Goal: Task Accomplishment & Management: Manage account settings

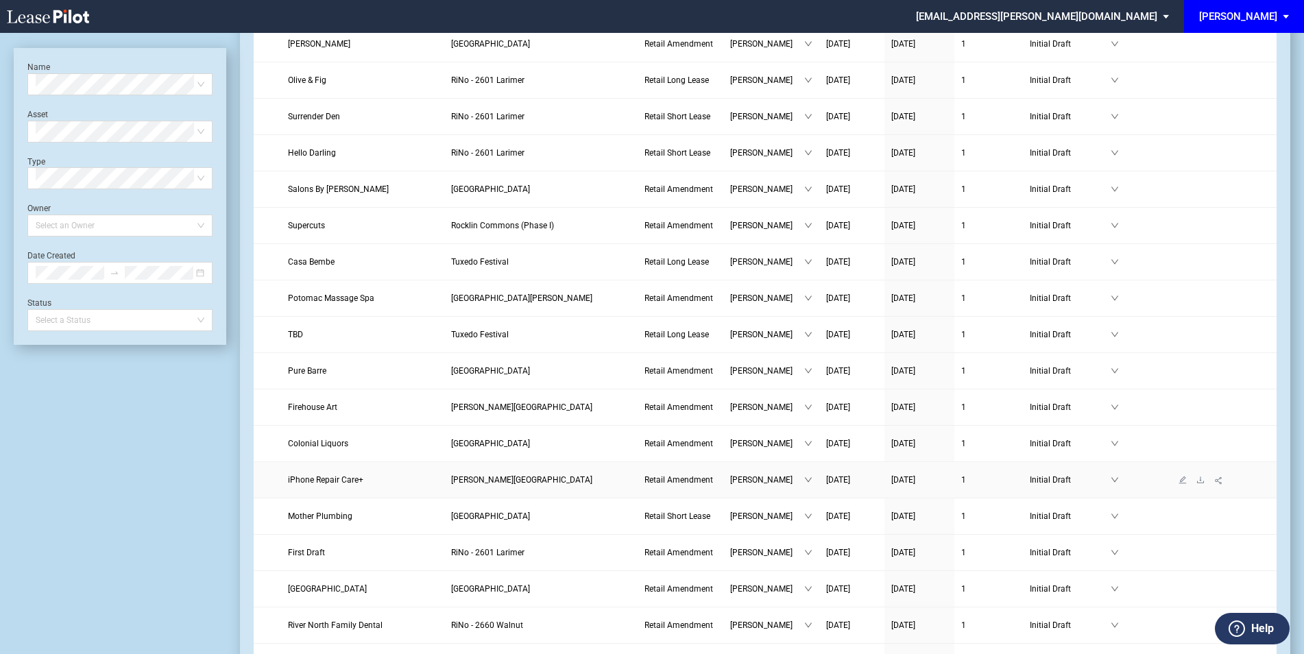
scroll to position [548, 0]
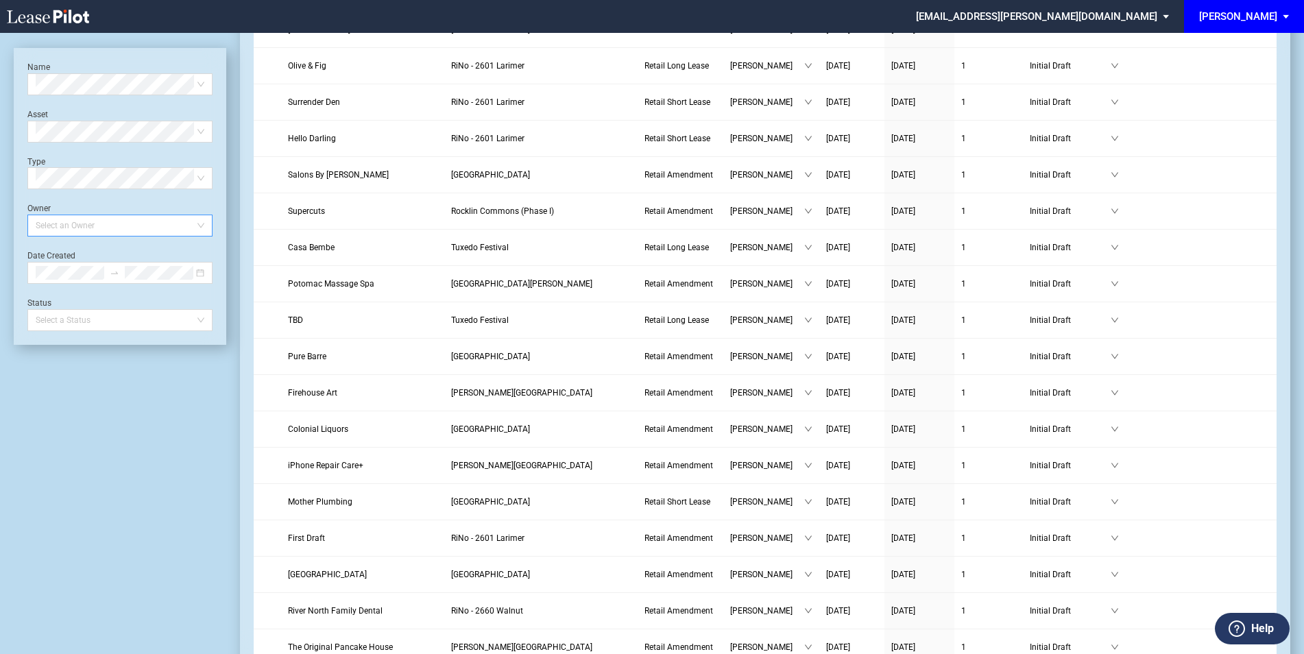
click at [76, 228] on div at bounding box center [113, 225] width 167 height 19
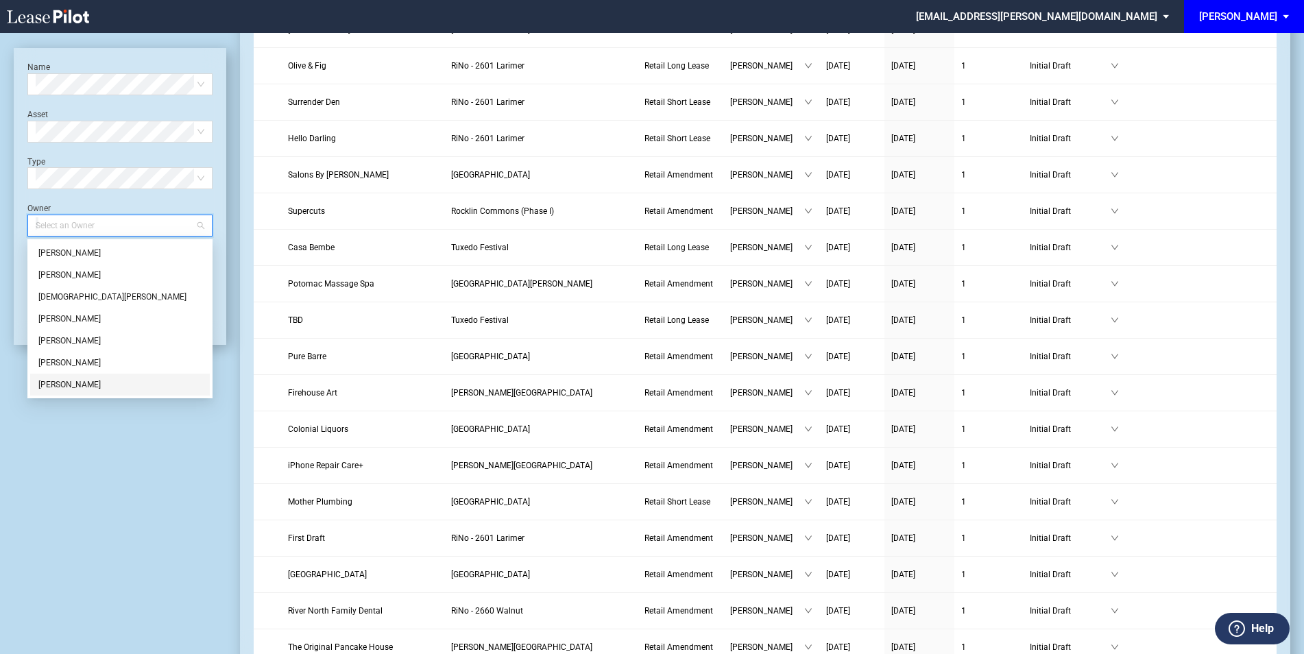
click at [90, 387] on div "[PERSON_NAME]" at bounding box center [119, 385] width 163 height 14
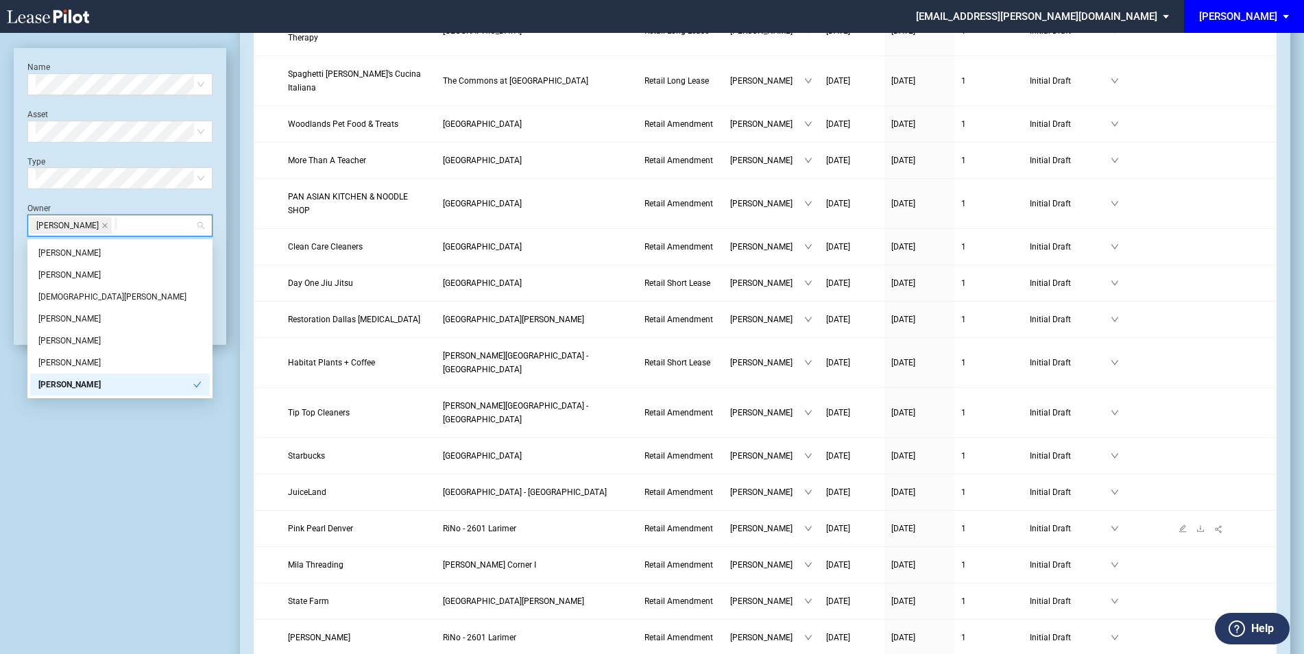
scroll to position [1371, 0]
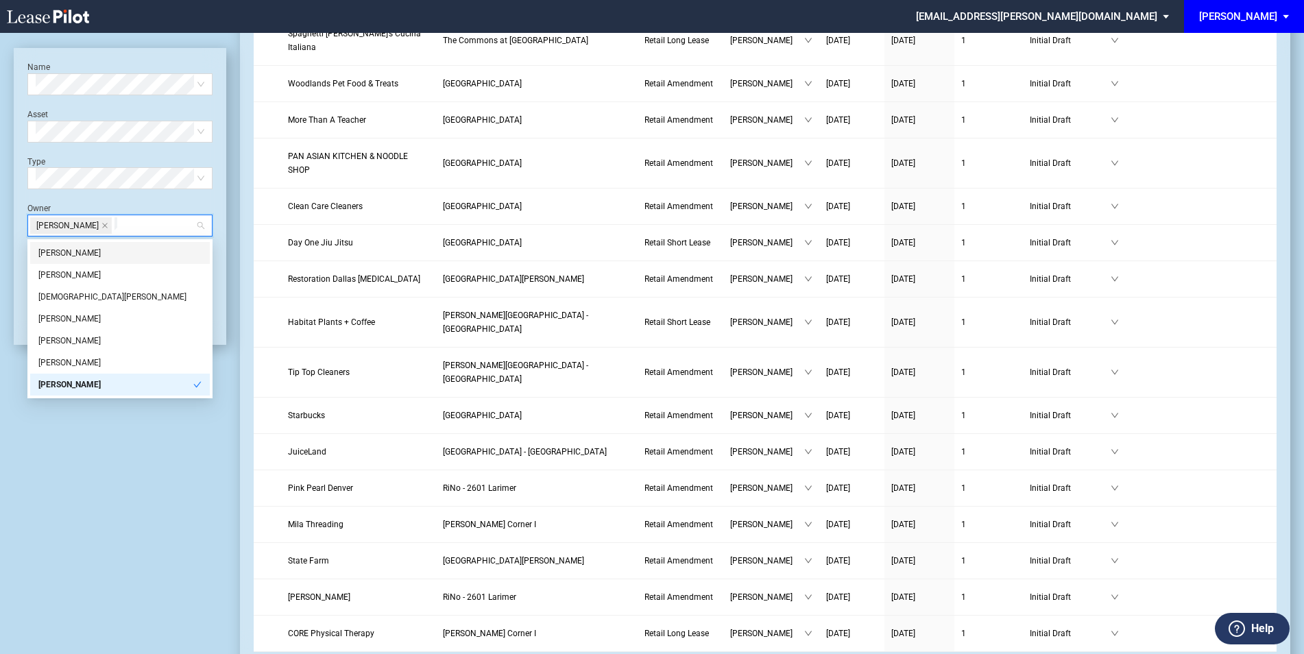
click at [57, 196] on div "Name Select name Asset Select Asset Type Select Type Owner Michelle Woodward Da…" at bounding box center [119, 196] width 185 height 269
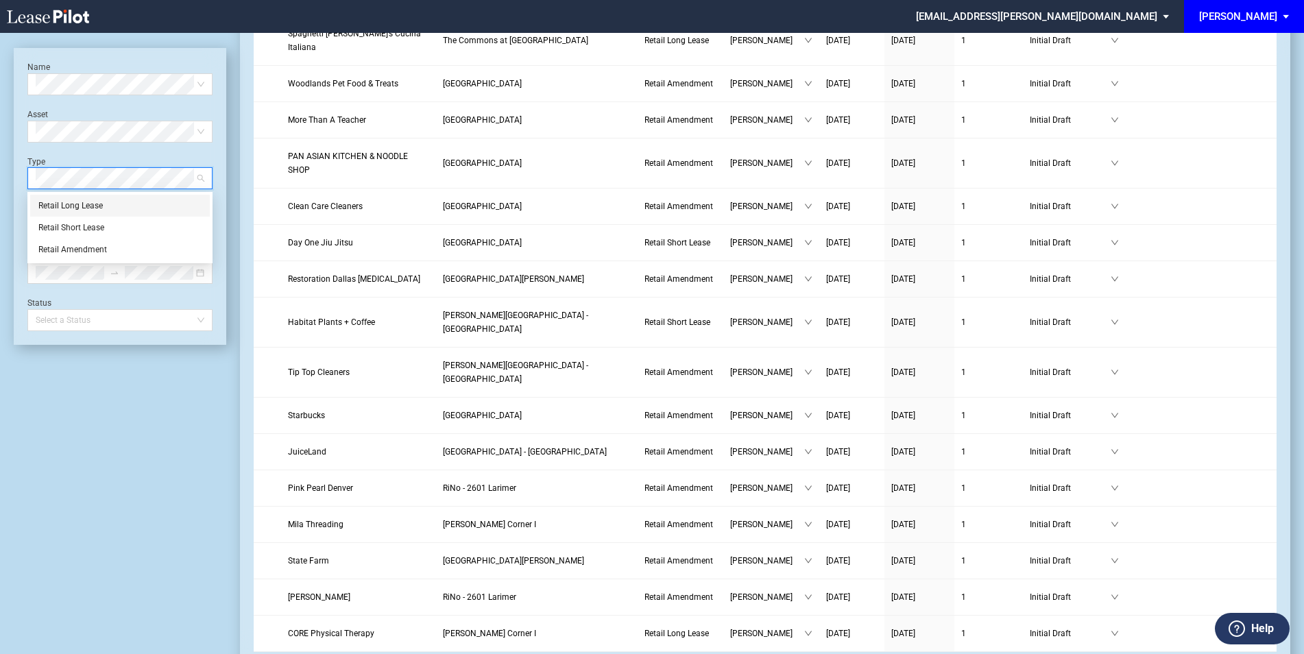
click at [79, 210] on div "Retail Long Lease" at bounding box center [119, 206] width 163 height 14
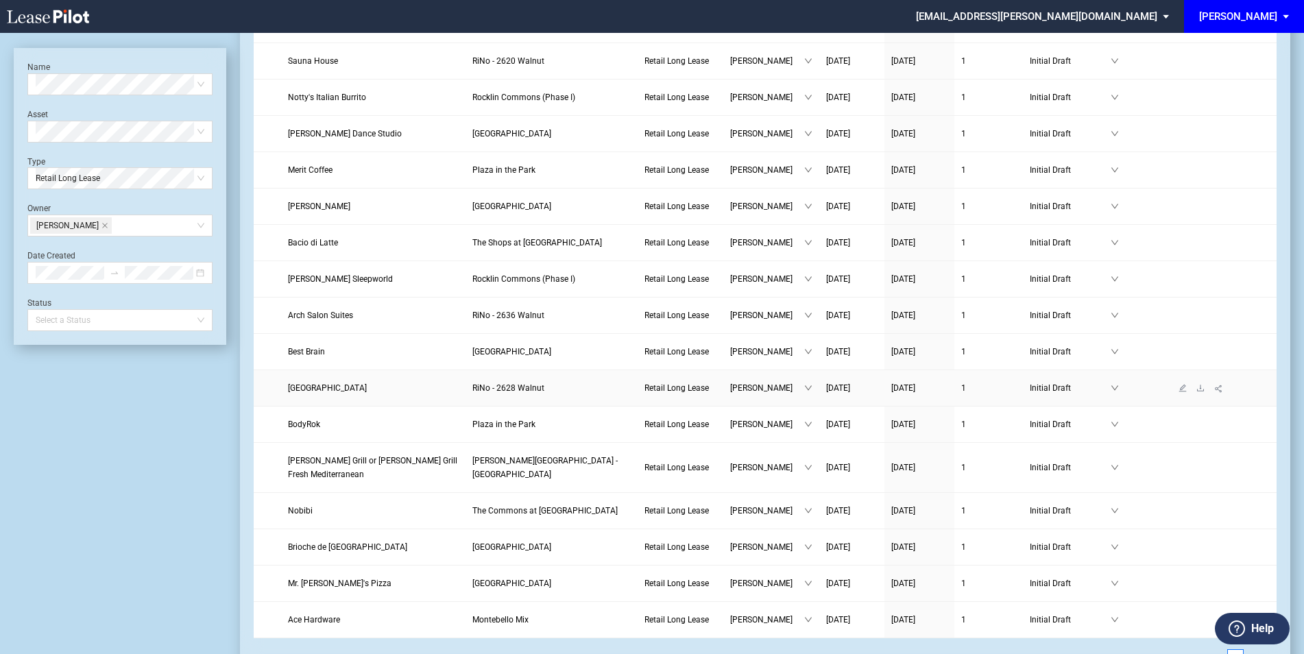
click at [400, 381] on link "[GEOGRAPHIC_DATA]" at bounding box center [373, 388] width 170 height 14
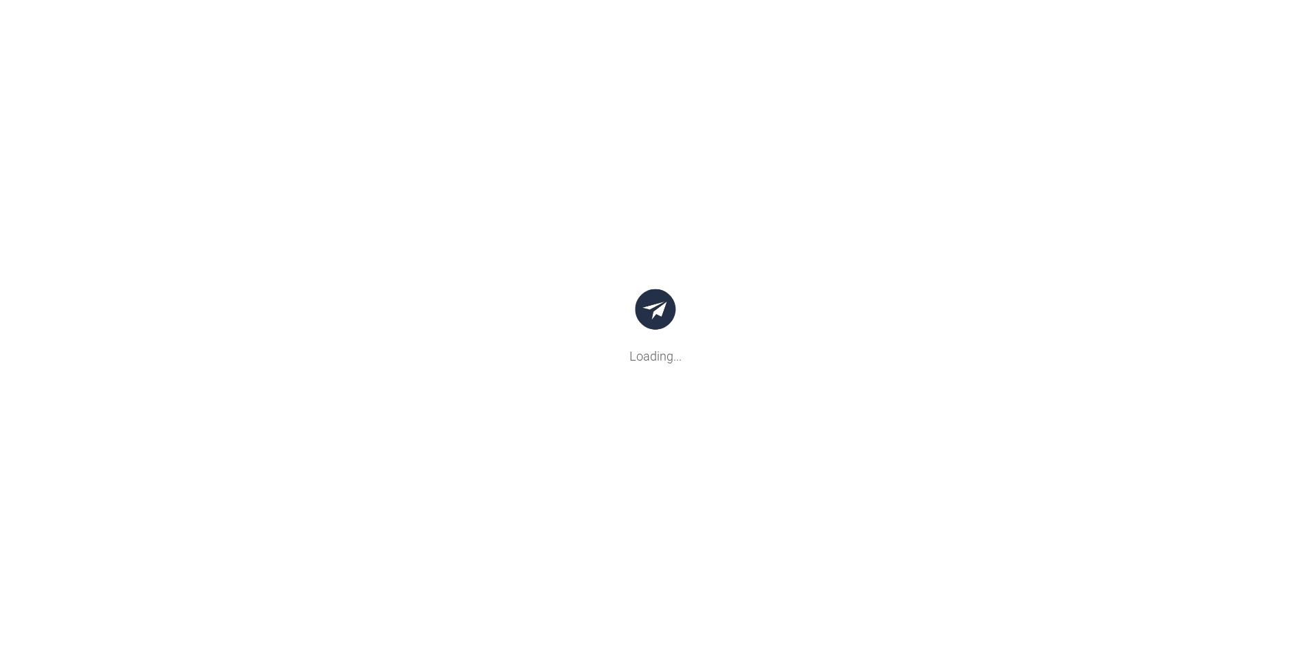
click at [861, 367] on body ".bocls-1{fill:#26354a;fill-rule:evenodd} Loading... {{warning.title}} × {{proce…" at bounding box center [655, 327] width 1311 height 654
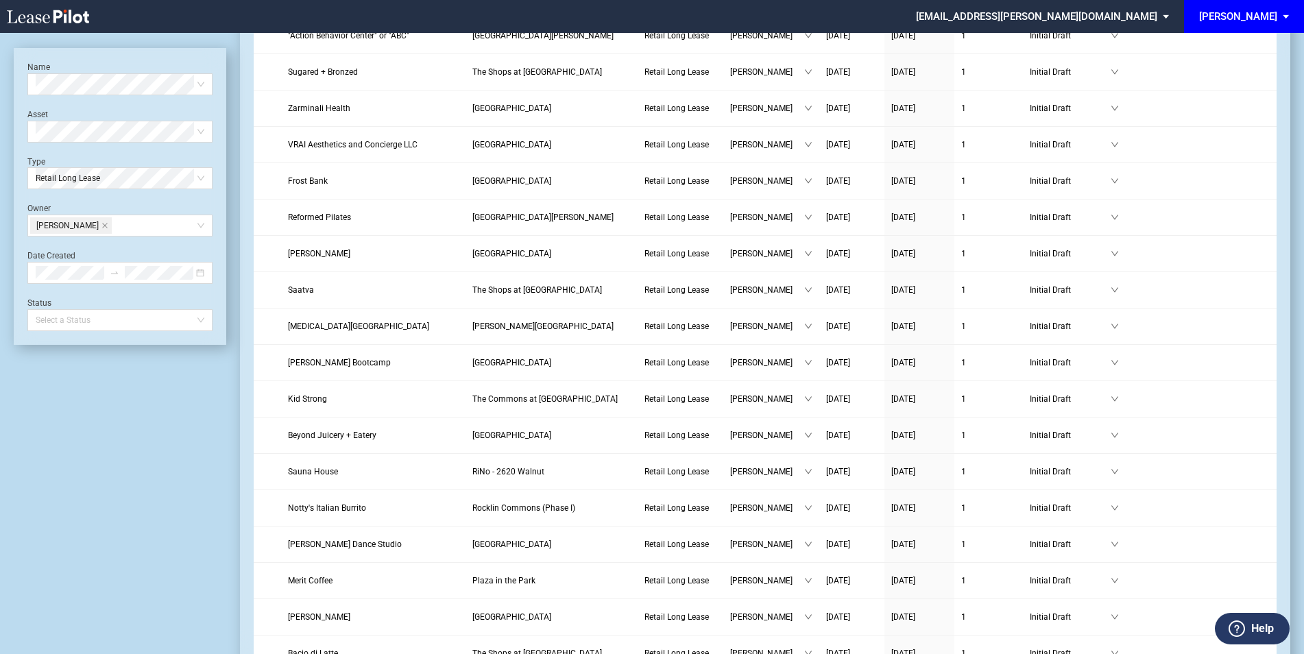
scroll to position [1394, 0]
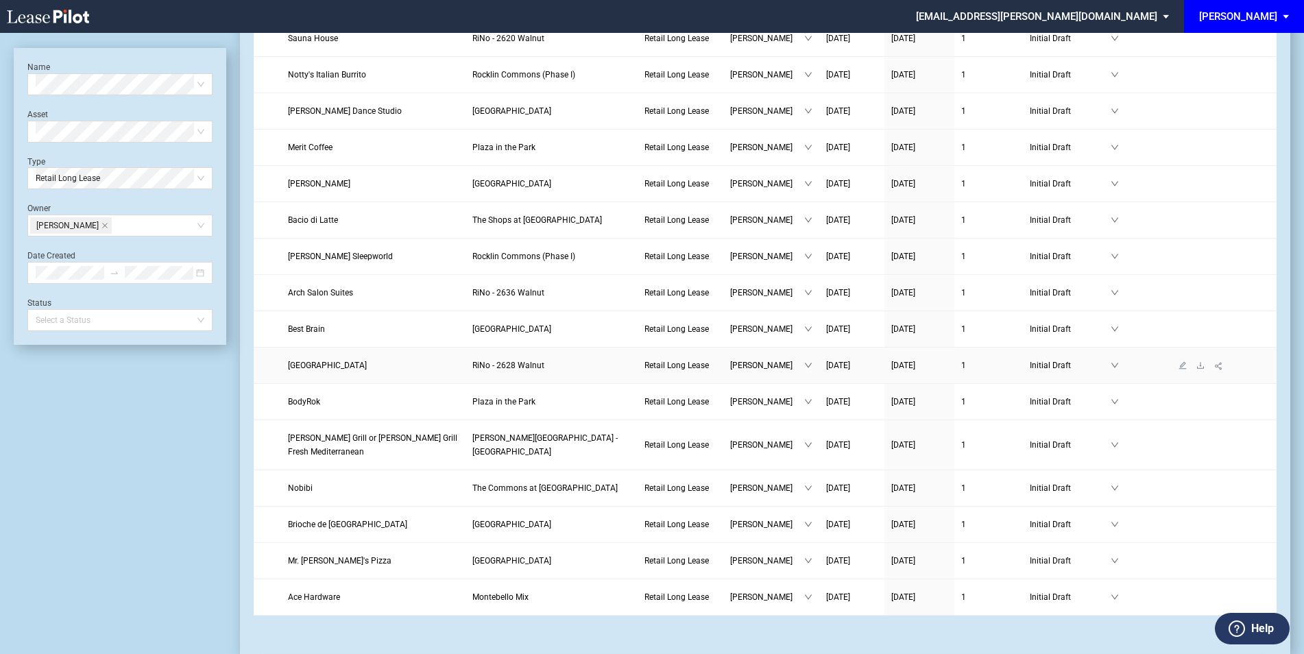
click at [535, 361] on span "RiNo - 2628 Walnut" at bounding box center [508, 366] width 72 height 10
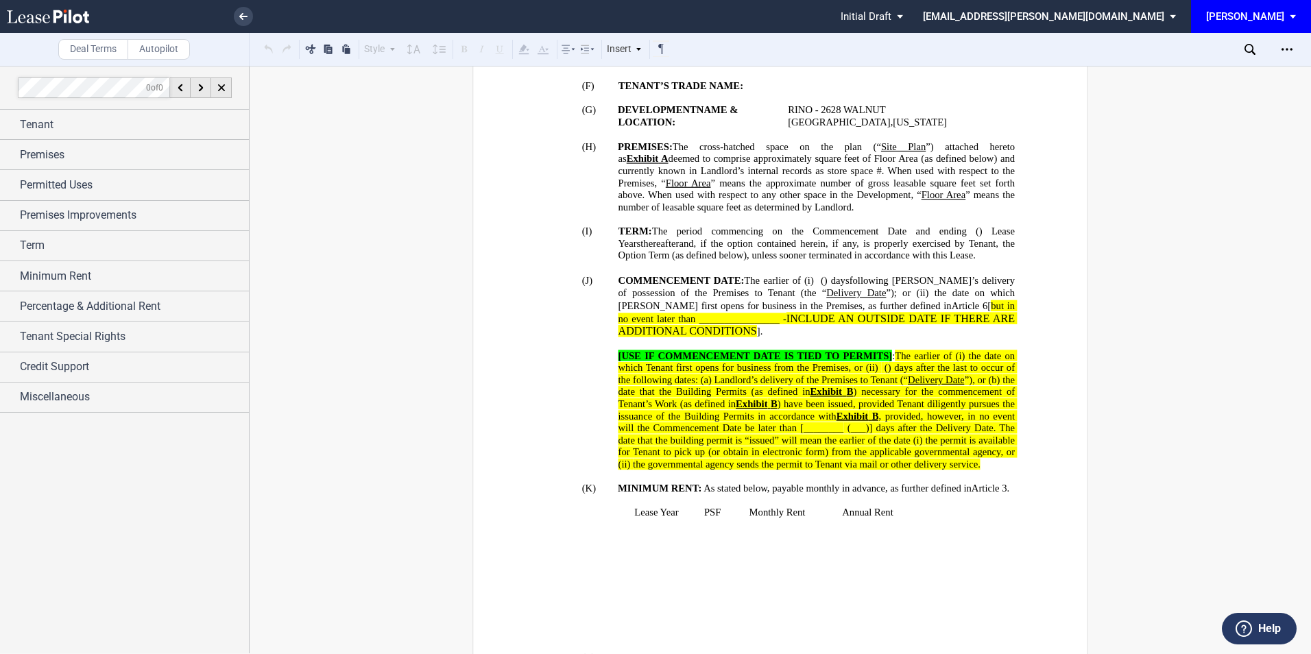
scroll to position [731, 0]
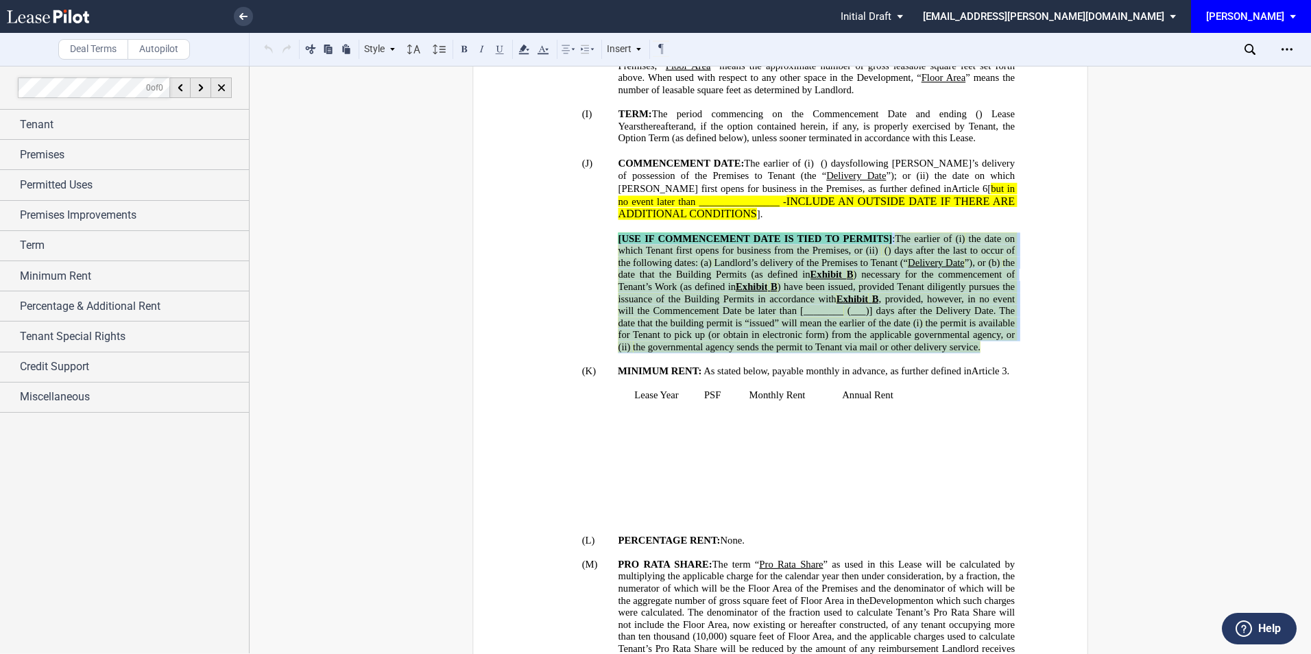
drag, startPoint x: 743, startPoint y: 358, endPoint x: 610, endPoint y: 236, distance: 180.5
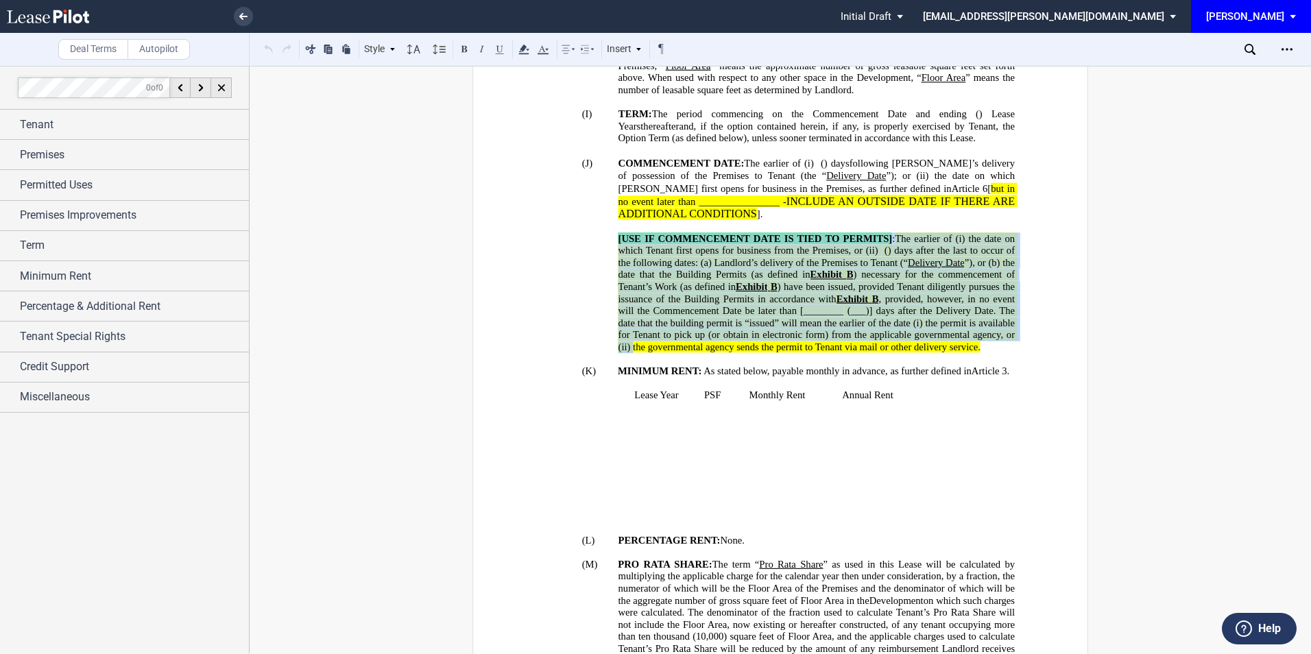
drag, startPoint x: 610, startPoint y: 236, endPoint x: 669, endPoint y: 250, distance: 60.7
